Goal: Task Accomplishment & Management: Use online tool/utility

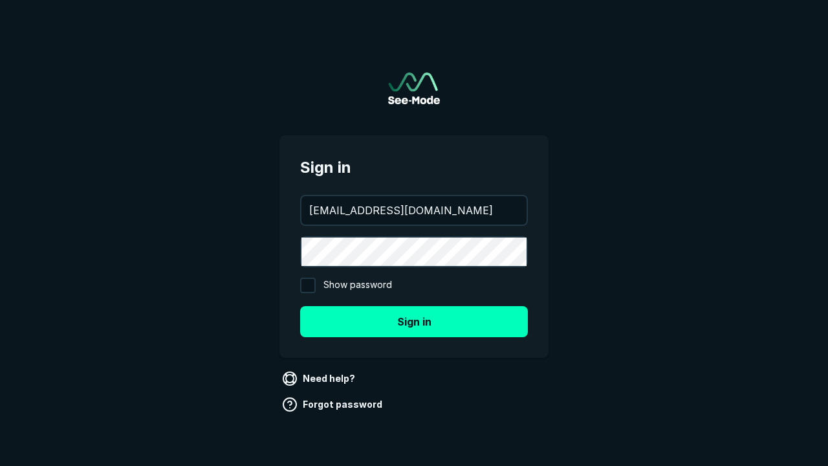
type input "[EMAIL_ADDRESS][DOMAIN_NAME]"
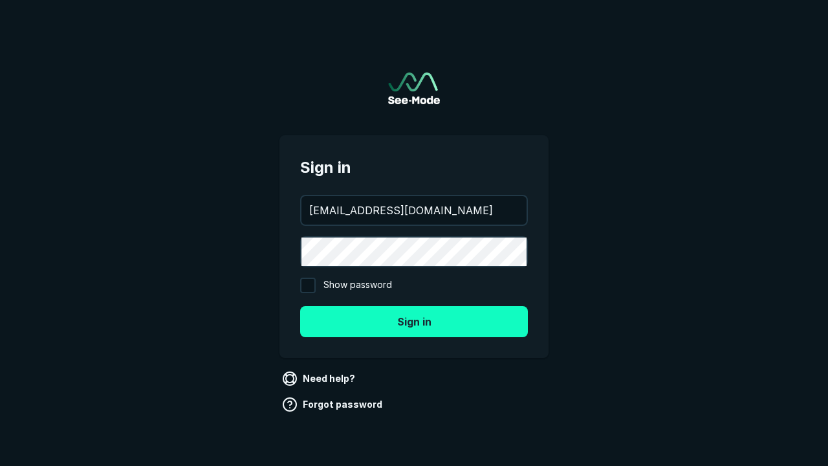
click at [414, 321] on button "Sign in" at bounding box center [414, 321] width 228 height 31
